Goal: Transaction & Acquisition: Purchase product/service

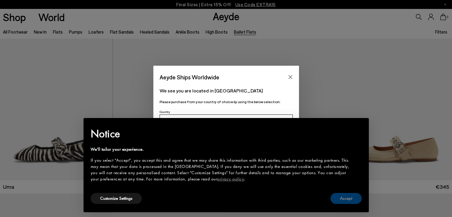
click at [353, 194] on button "Accept" at bounding box center [345, 198] width 31 height 11
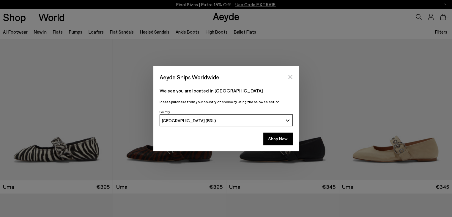
click at [289, 78] on icon "Close" at bounding box center [290, 77] width 4 height 4
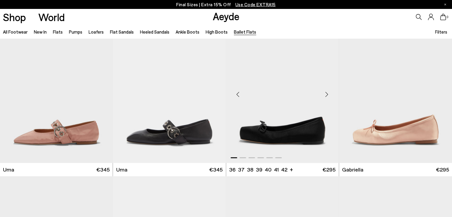
scroll to position [172, 0]
click at [276, 127] on img "1 / 6" at bounding box center [282, 92] width 113 height 142
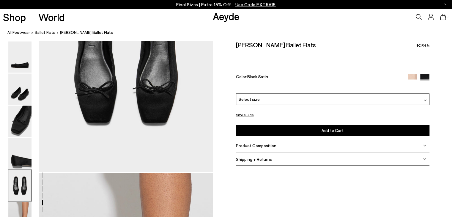
scroll to position [979, 0]
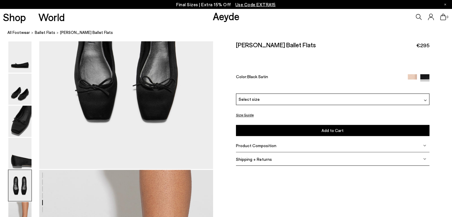
click at [265, 144] on span "Product Composition" at bounding box center [256, 145] width 40 height 5
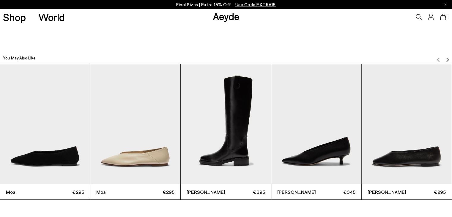
scroll to position [1369, 0]
